Goal: Information Seeking & Learning: Find specific fact

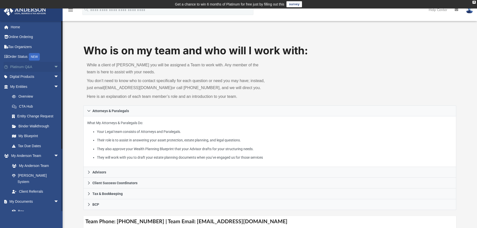
click at [23, 68] on link "Platinum Q&A arrow_drop_down" at bounding box center [35, 67] width 63 height 10
click at [55, 67] on span "arrow_drop_down" at bounding box center [59, 67] width 10 height 10
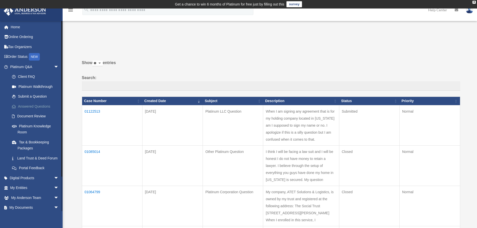
click at [41, 108] on link "Answered Questions" at bounding box center [36, 106] width 59 height 10
click at [94, 111] on td "01122513" at bounding box center [112, 125] width 60 height 40
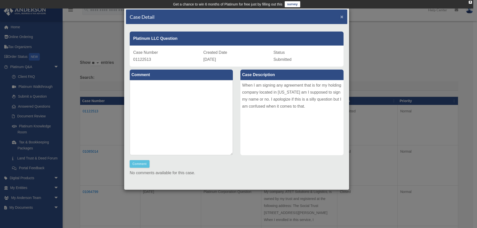
click at [340, 14] on span "×" at bounding box center [341, 17] width 3 height 6
